Goal: Information Seeking & Learning: Learn about a topic

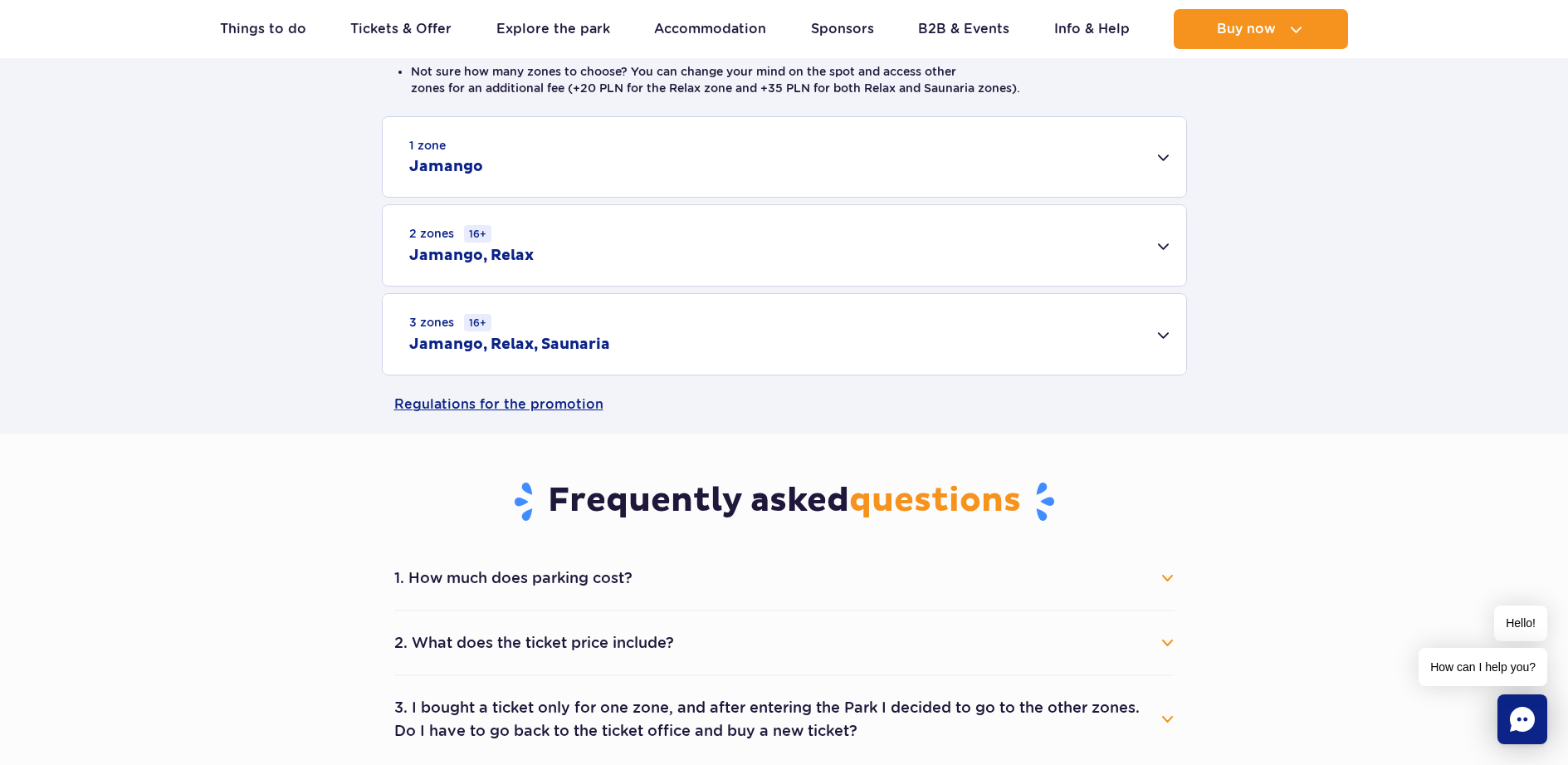
click at [976, 351] on div "3 zones 16+ Jamango, Relax, Saunaria" at bounding box center [784, 334] width 803 height 81
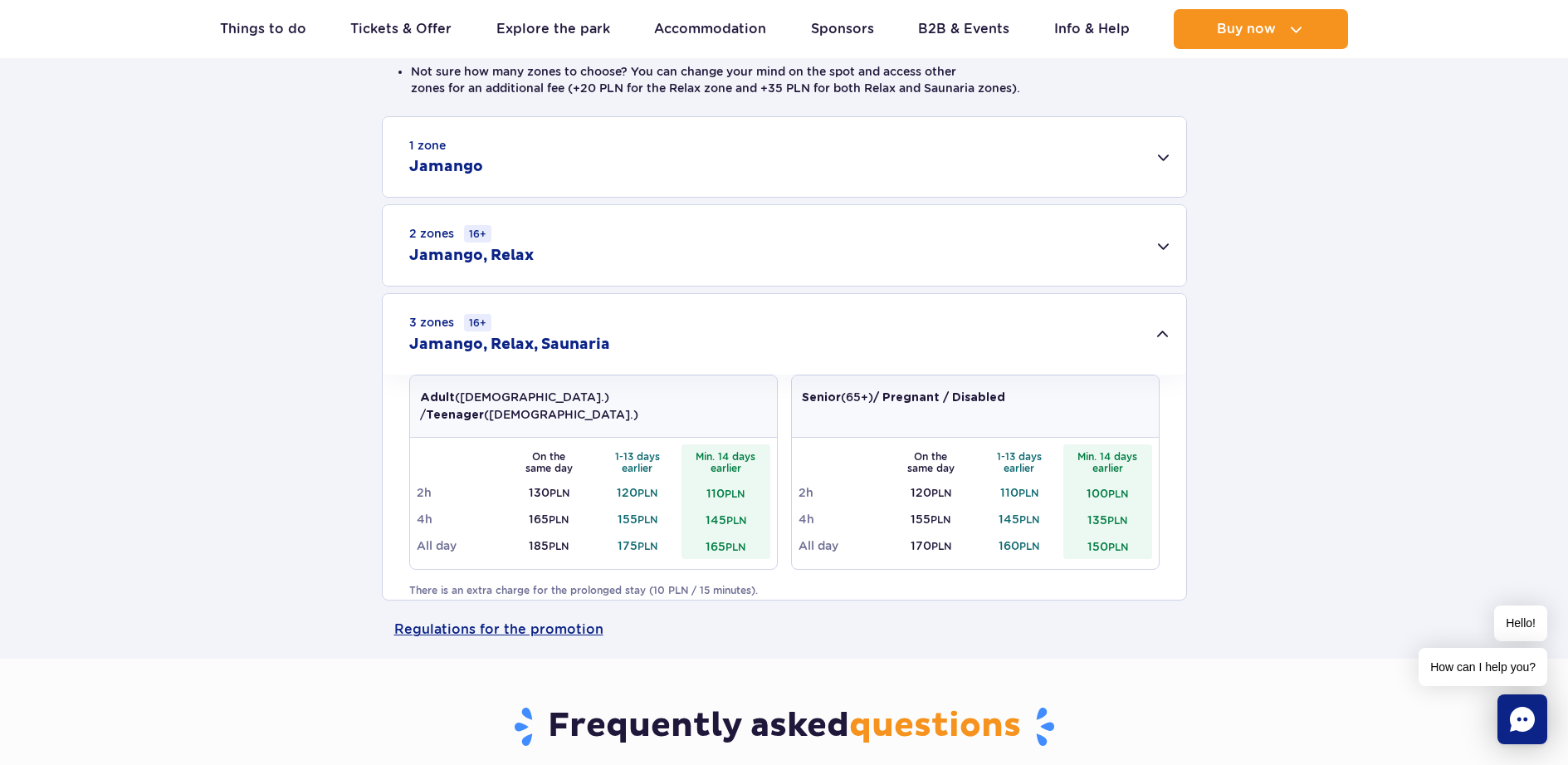
click at [539, 533] on td "185 PLN" at bounding box center [548, 546] width 89 height 26
click at [538, 533] on td "185 PLN" at bounding box center [548, 546] width 89 height 26
click at [541, 533] on td "185 PLN" at bounding box center [548, 546] width 89 height 26
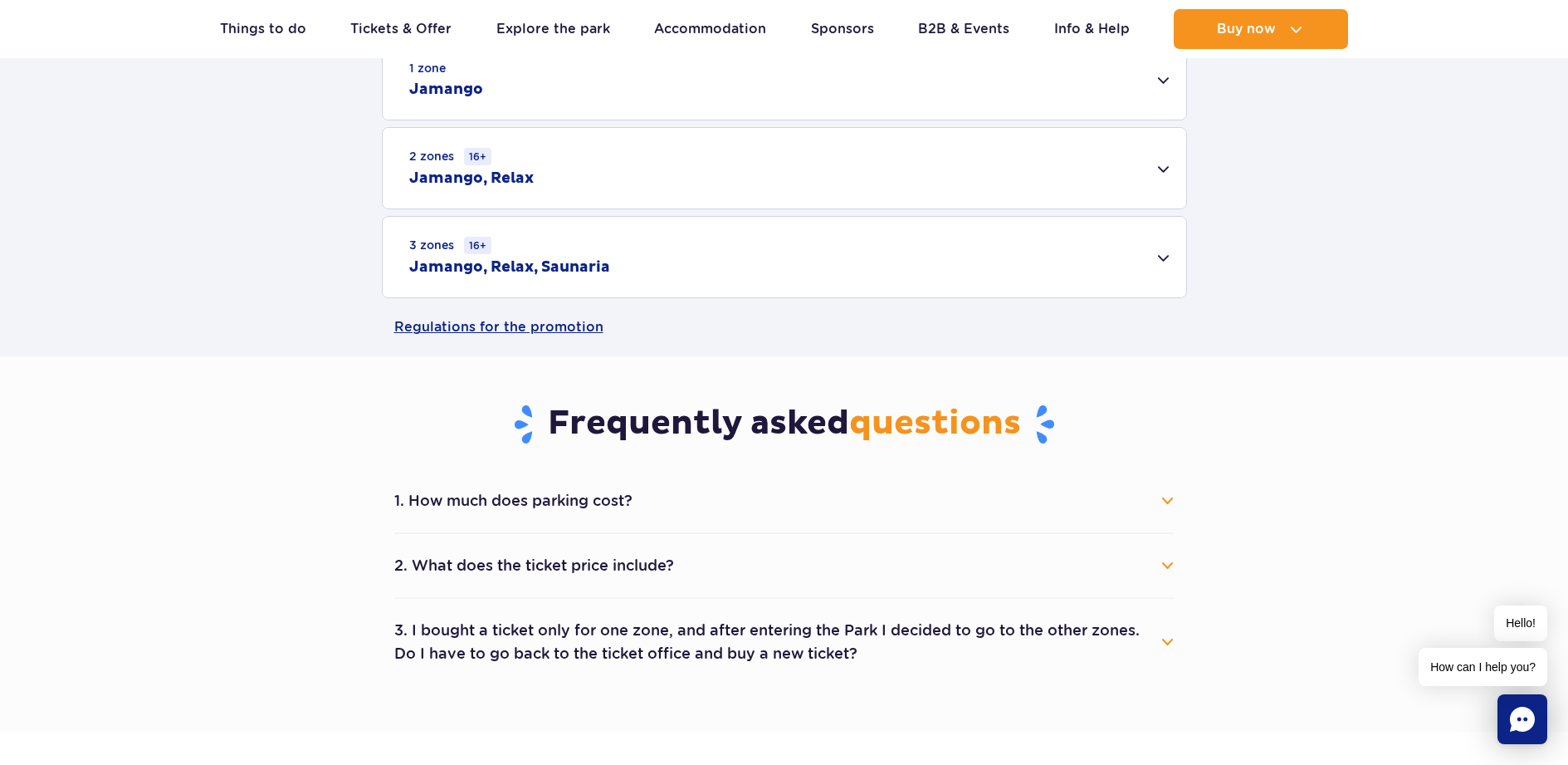
scroll to position [581, 0]
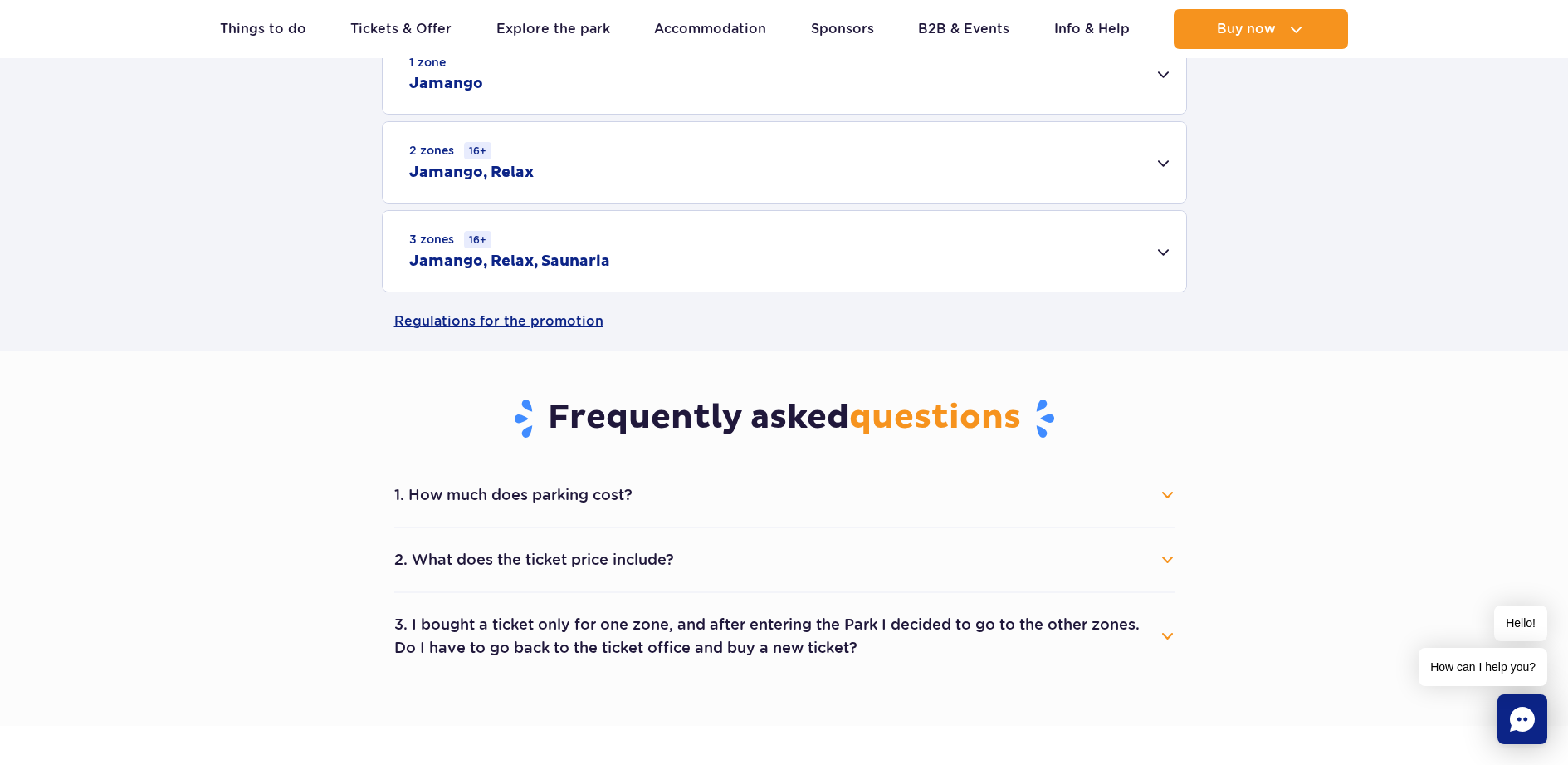
click at [886, 243] on div "3 zones 16+ Jamango, Relax, Saunaria" at bounding box center [784, 251] width 803 height 81
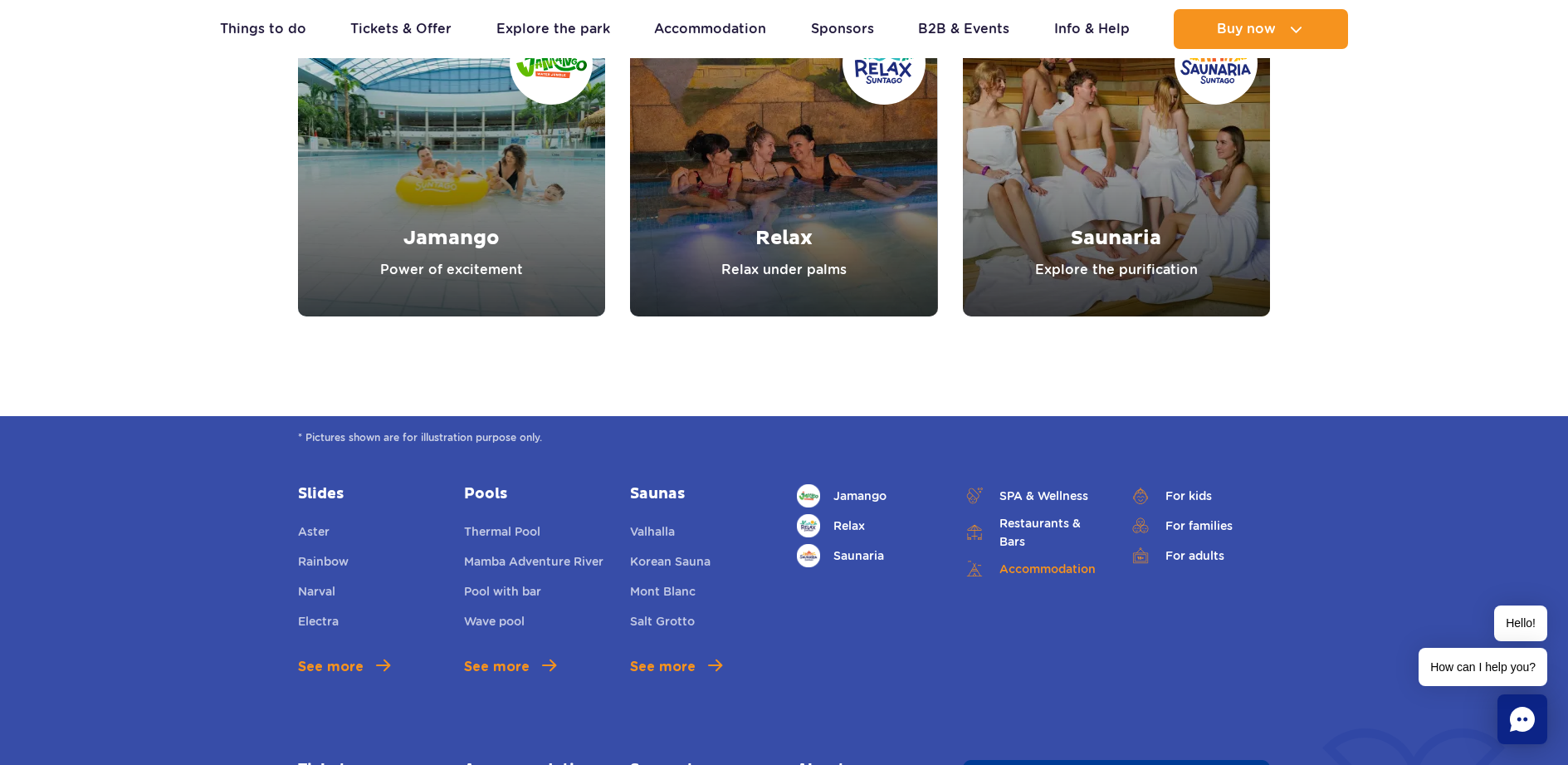
scroll to position [2241, 0]
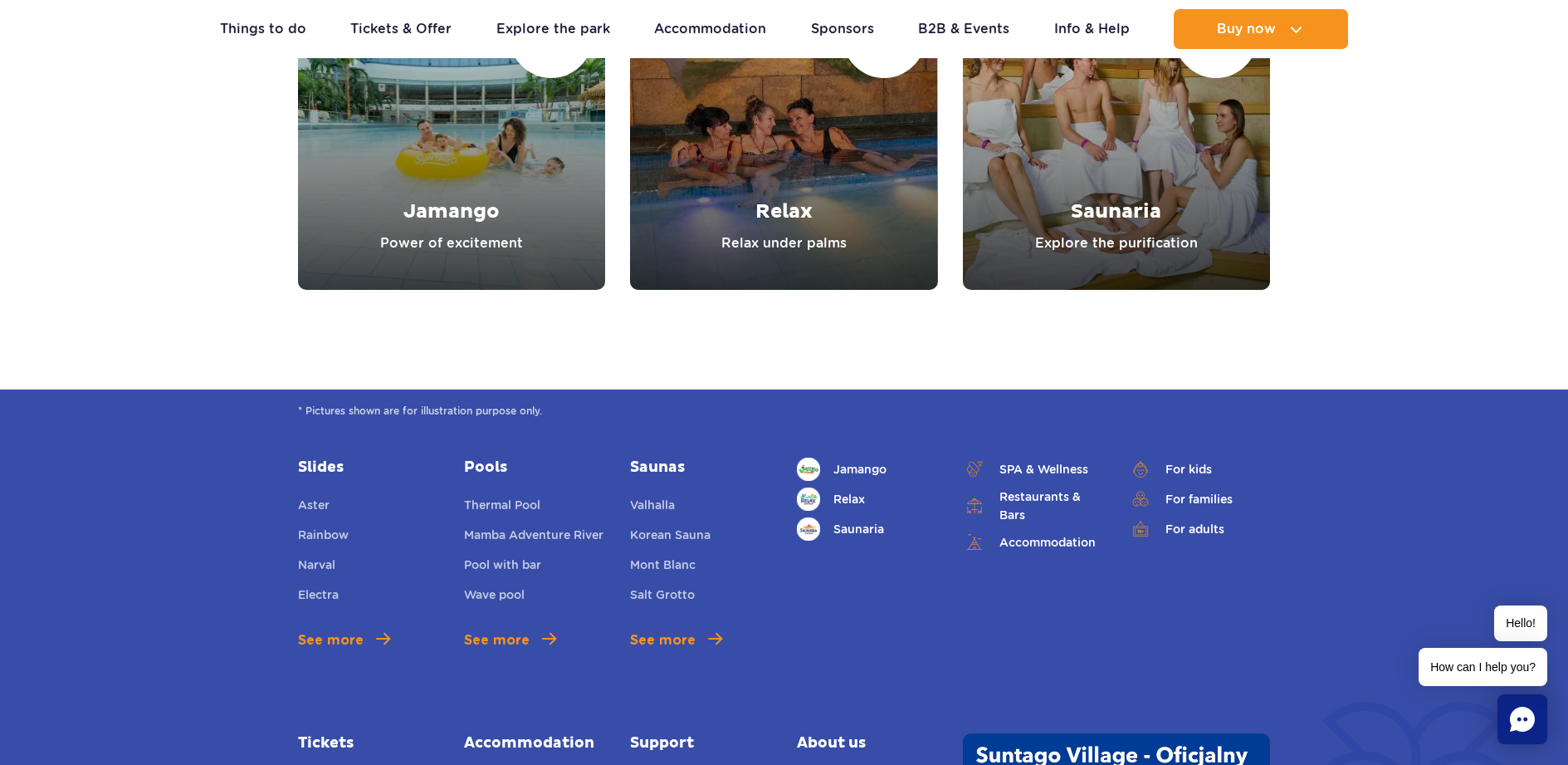
click at [1135, 242] on link "Saunaria" at bounding box center [1116, 136] width 307 height 307
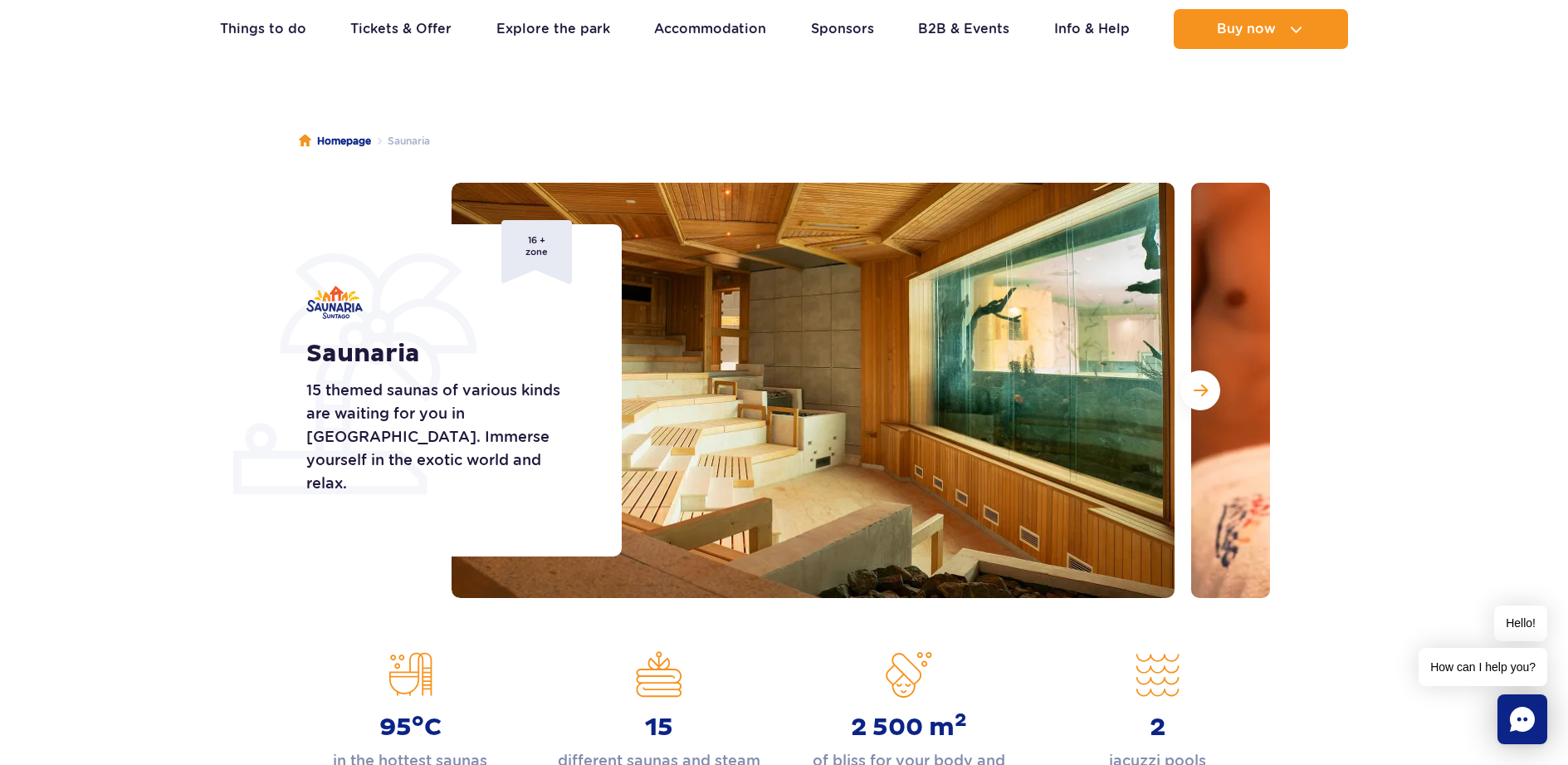
scroll to position [83, 0]
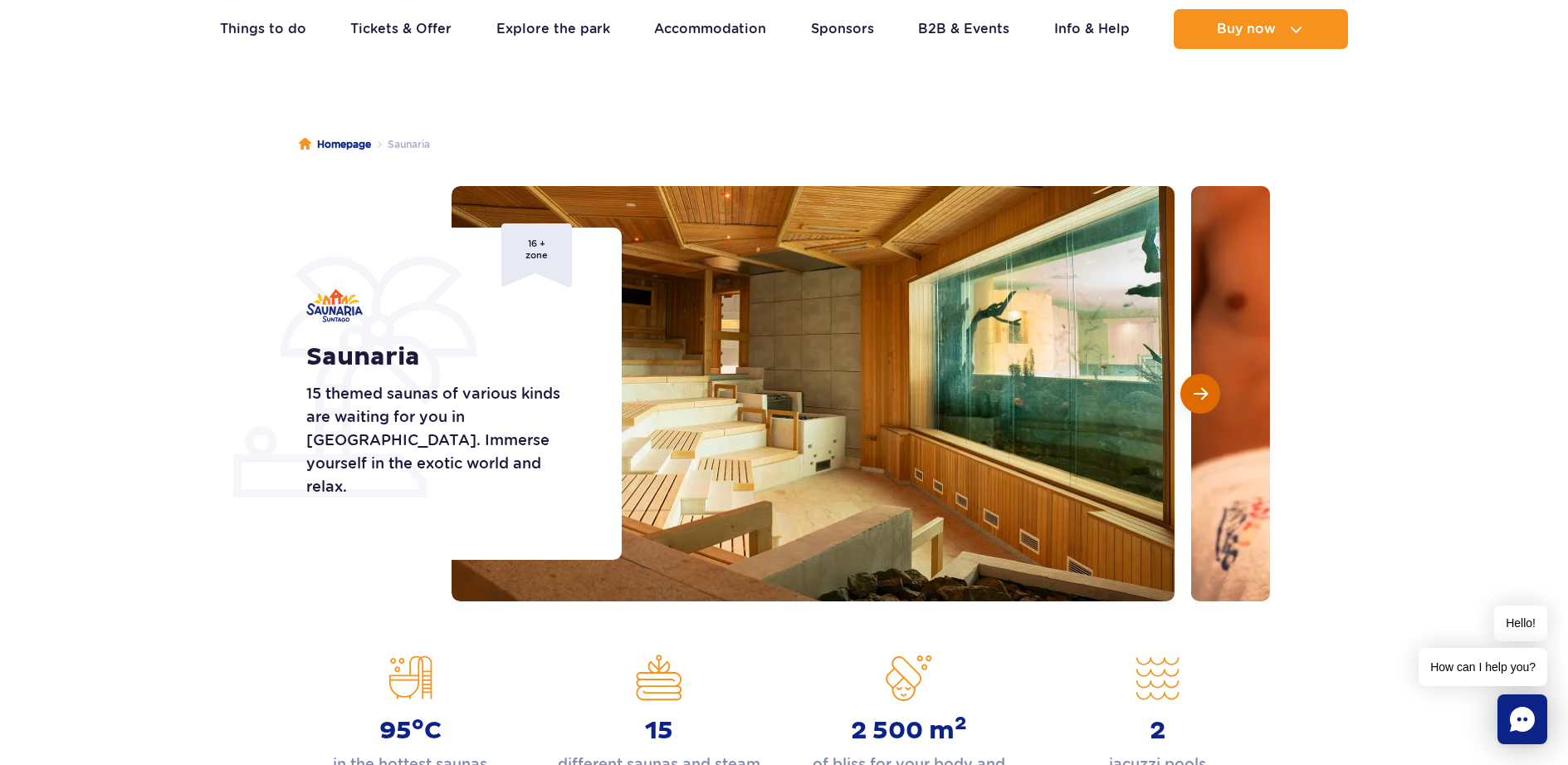
click at [1193, 383] on button "Next slide" at bounding box center [1200, 393] width 39 height 39
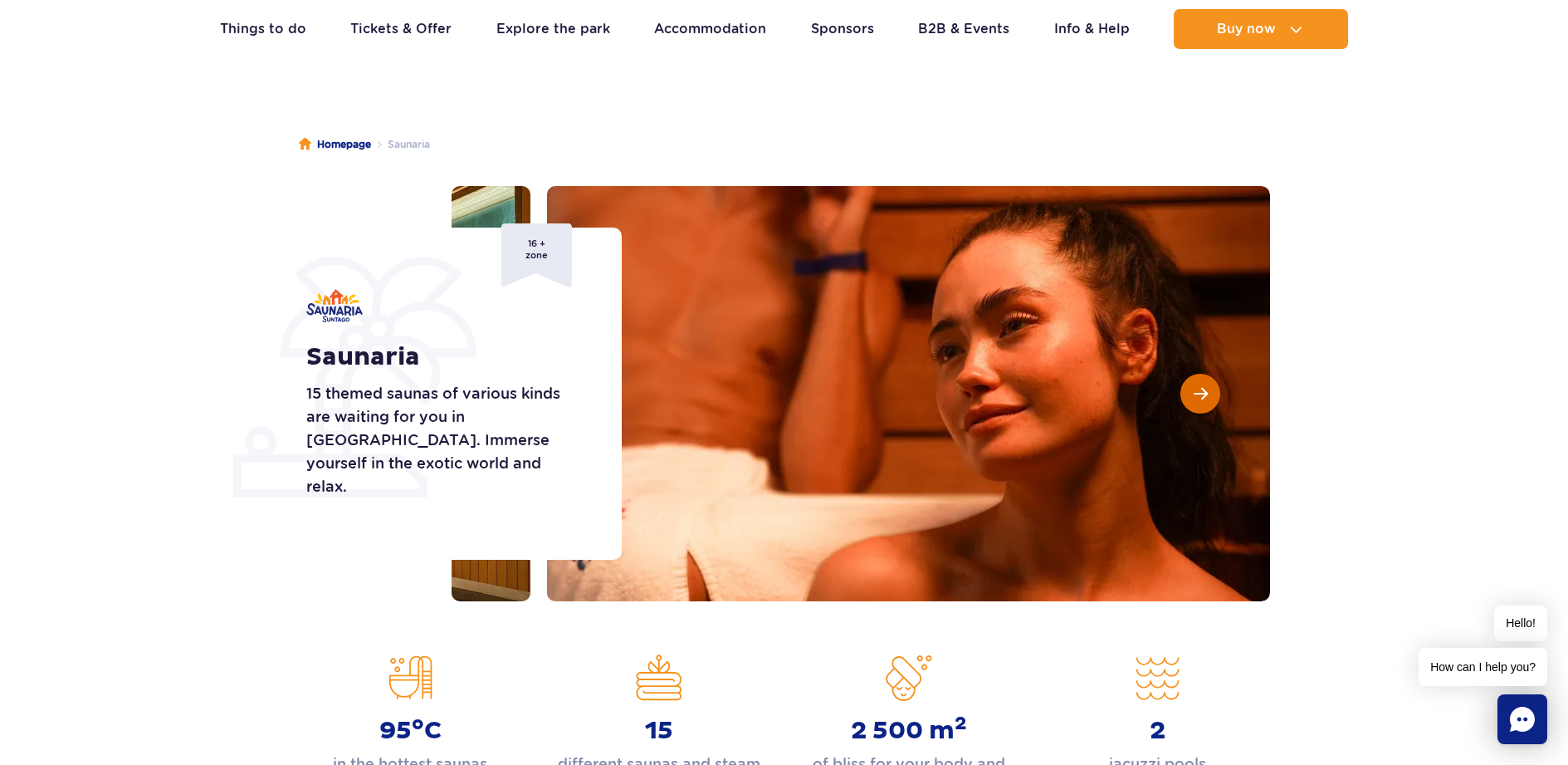
click at [1193, 383] on button "Next slide" at bounding box center [1200, 393] width 39 height 39
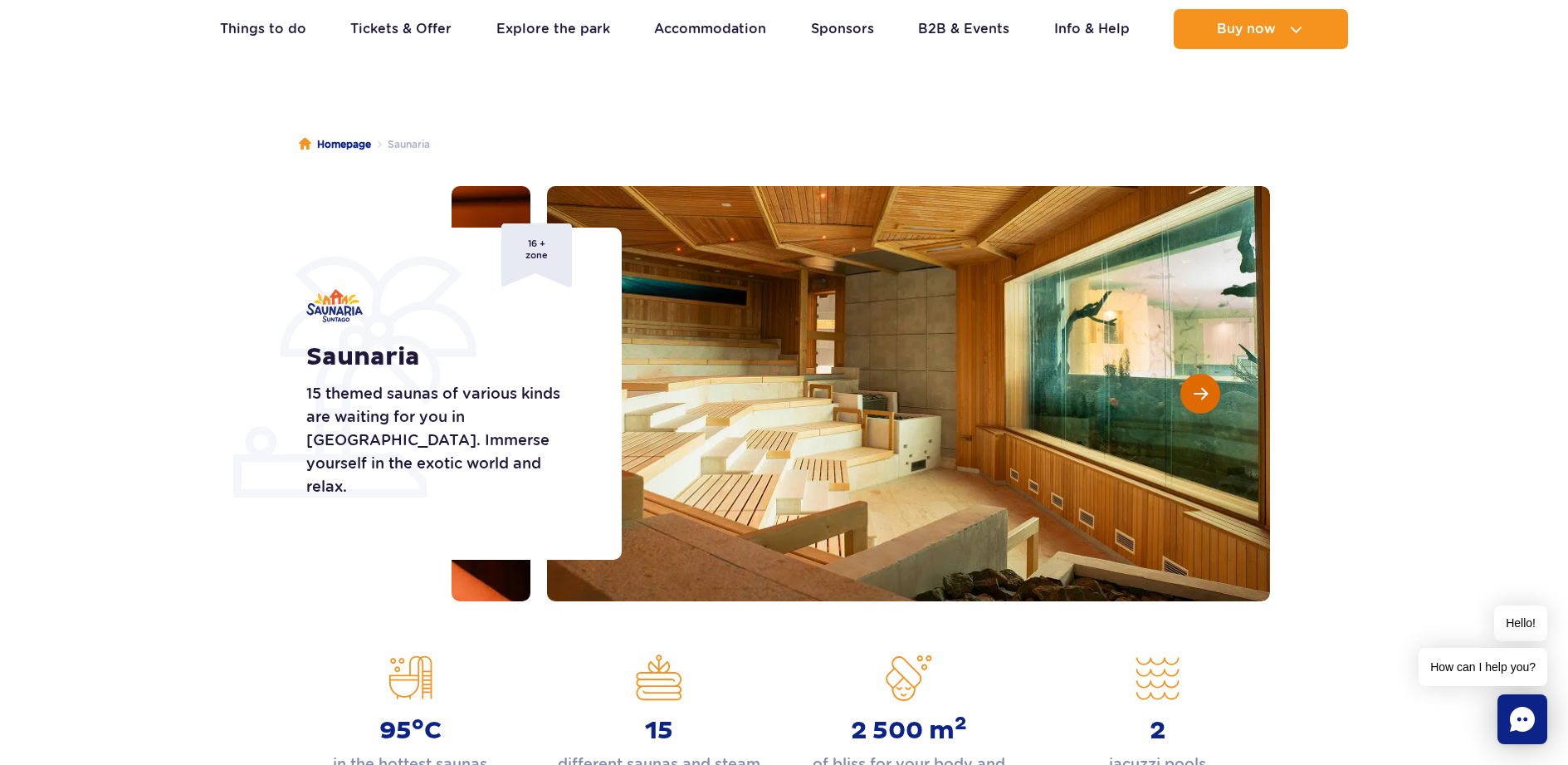
click at [1193, 383] on button "Next slide" at bounding box center [1200, 393] width 39 height 39
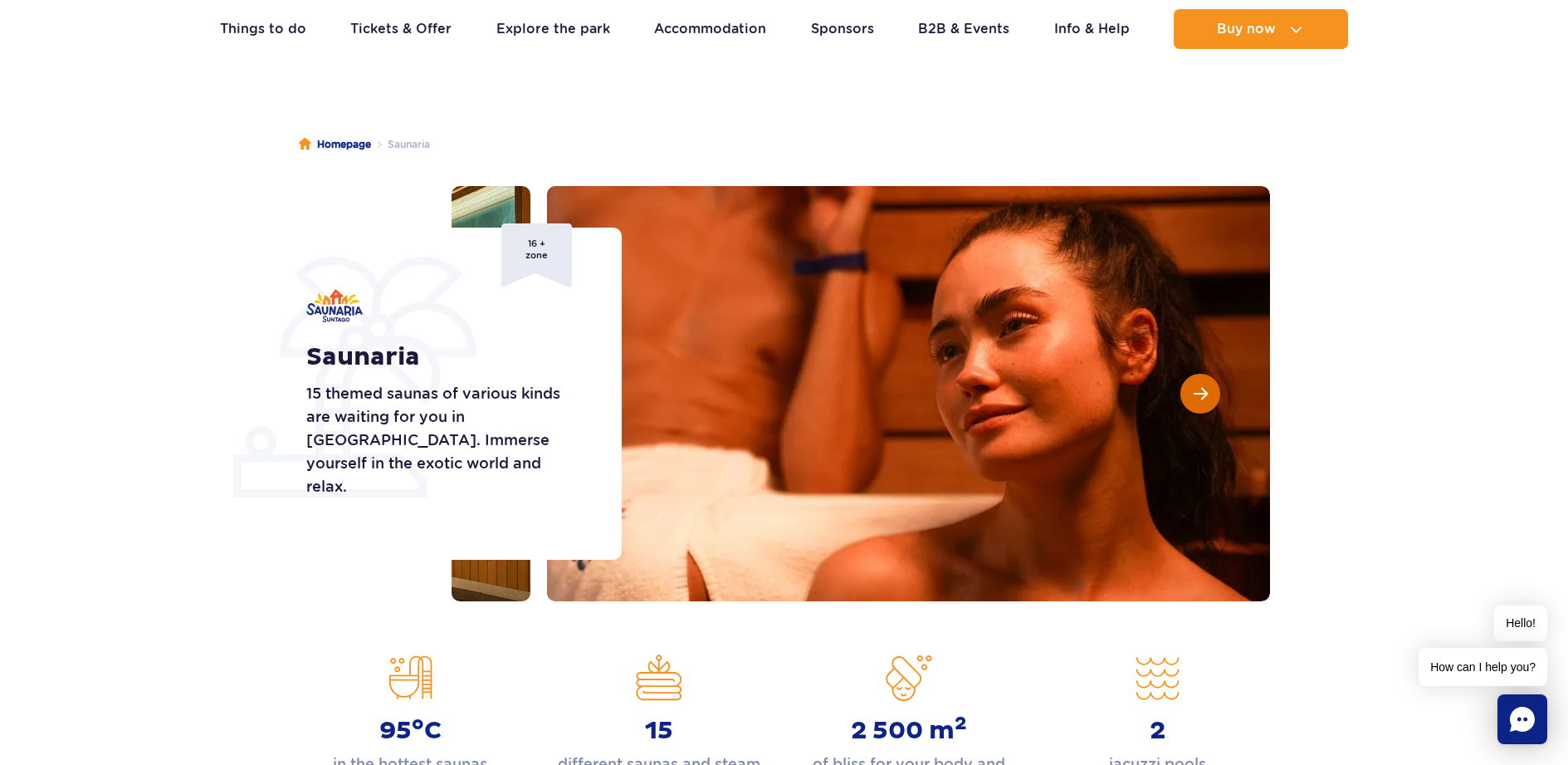
click at [1193, 383] on button "Next slide" at bounding box center [1200, 393] width 39 height 39
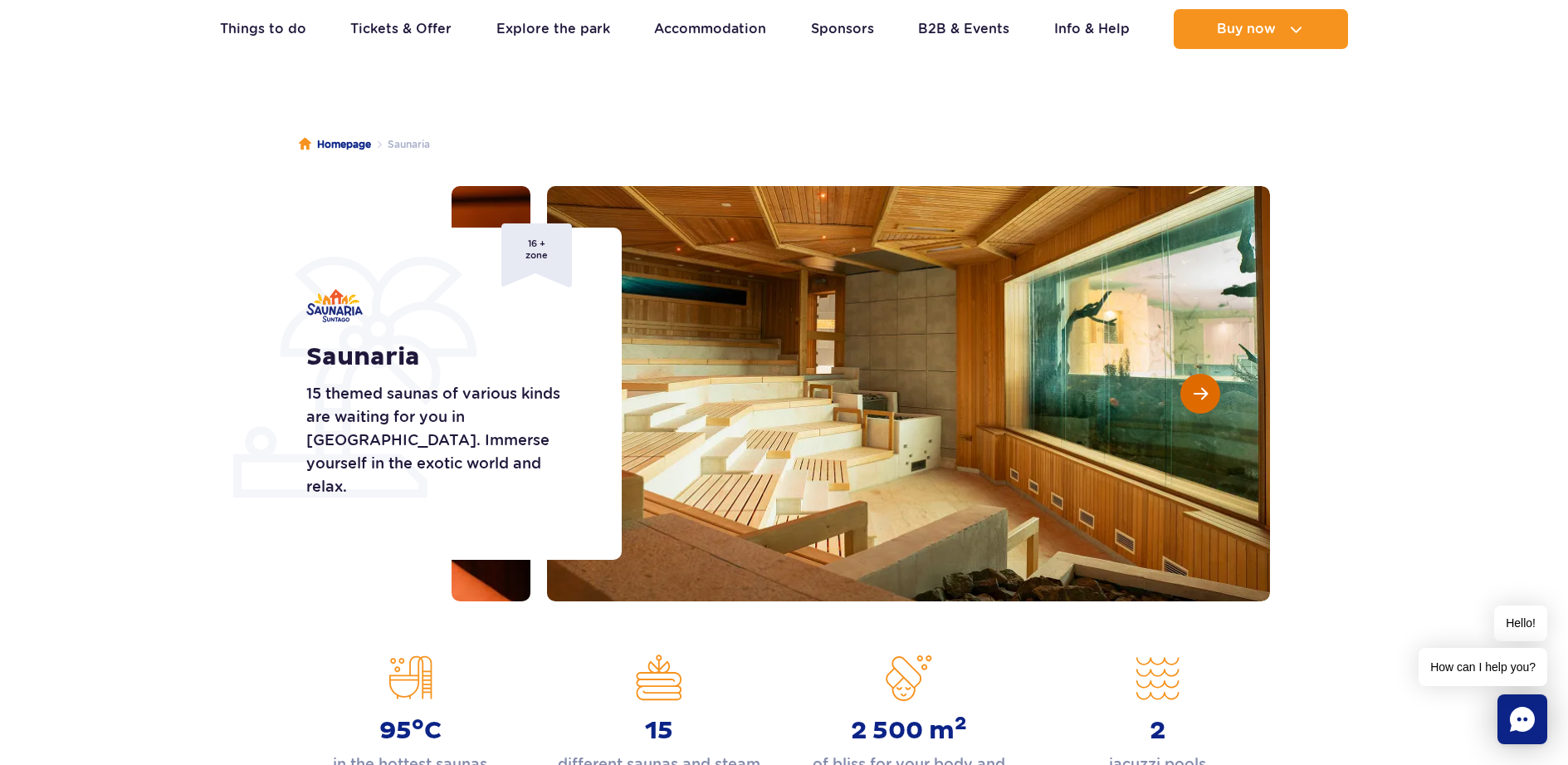
click at [1193, 383] on button "Next slide" at bounding box center [1200, 393] width 39 height 39
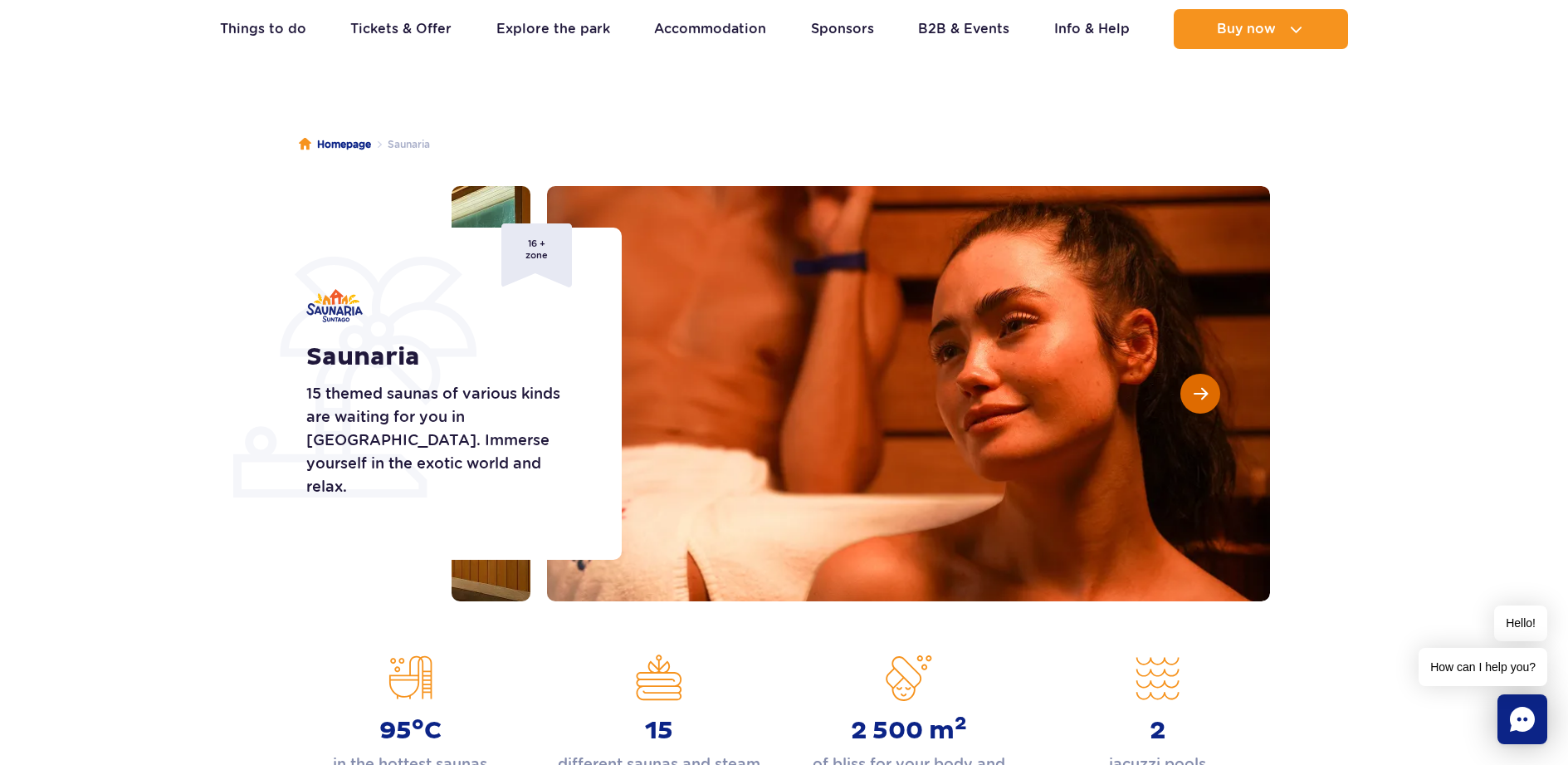
click at [1193, 383] on button "Next slide" at bounding box center [1200, 393] width 39 height 39
